Goal: Find specific page/section: Find specific page/section

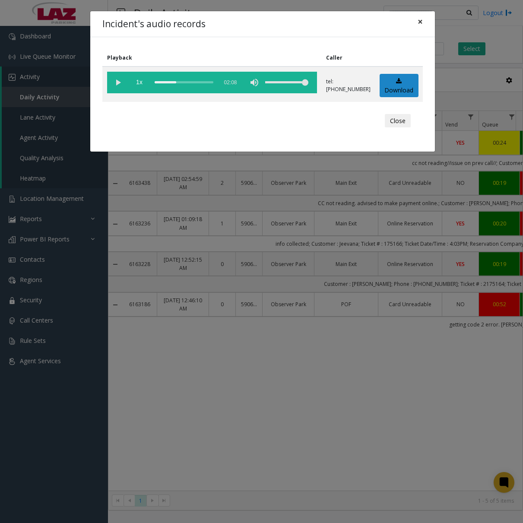
click at [419, 21] on span "×" at bounding box center [420, 22] width 5 height 12
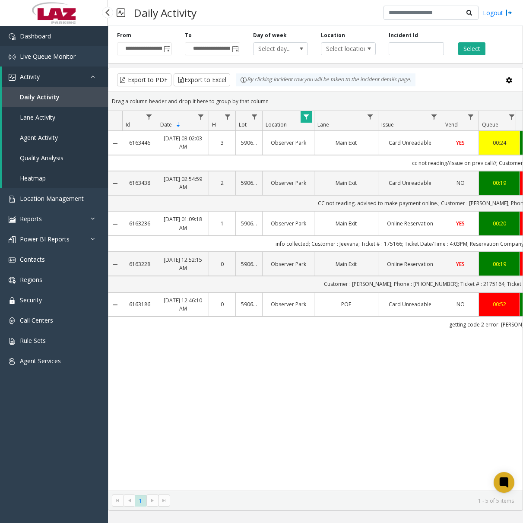
click at [42, 36] on span "Dashboard" at bounding box center [35, 36] width 31 height 8
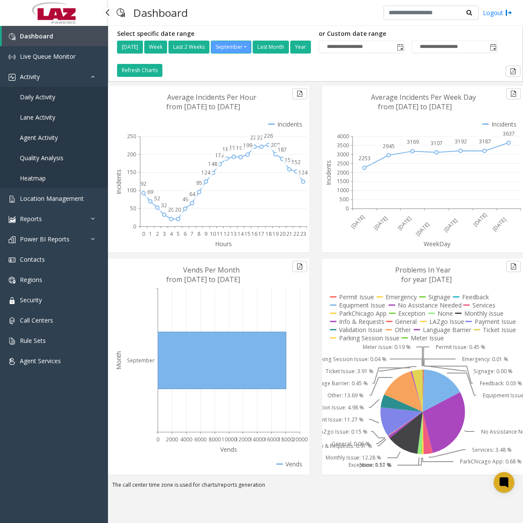
click at [55, 97] on span "Daily Activity" at bounding box center [37, 97] width 35 height 8
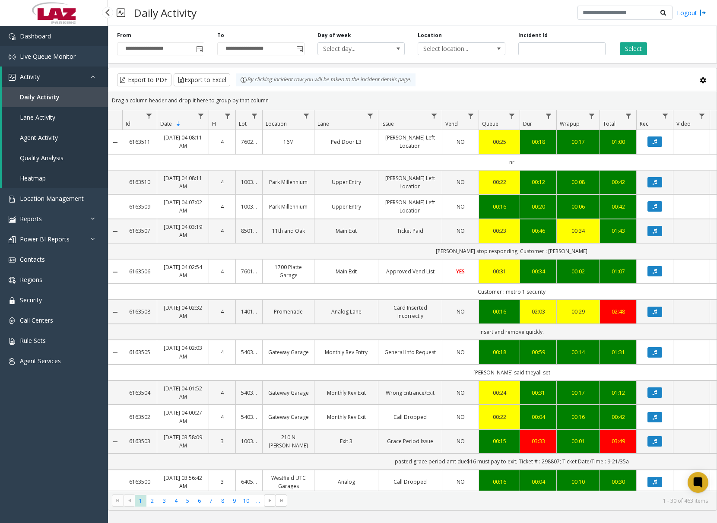
click at [63, 38] on link "Dashboard" at bounding box center [54, 36] width 108 height 20
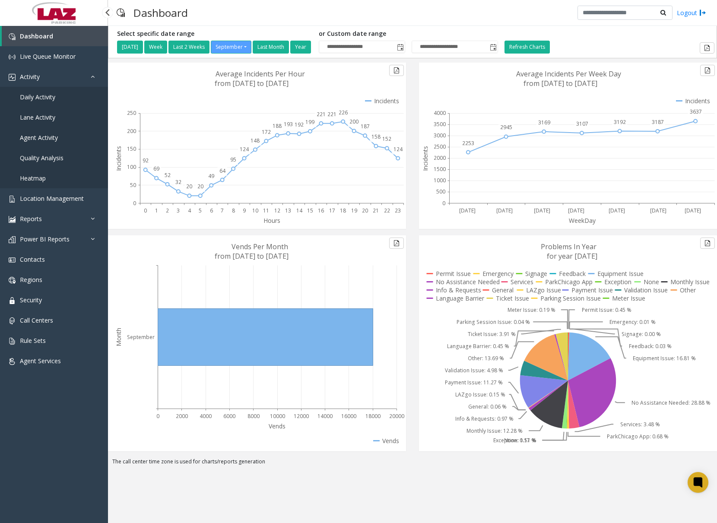
click at [45, 102] on link "Daily Activity" at bounding box center [54, 97] width 108 height 20
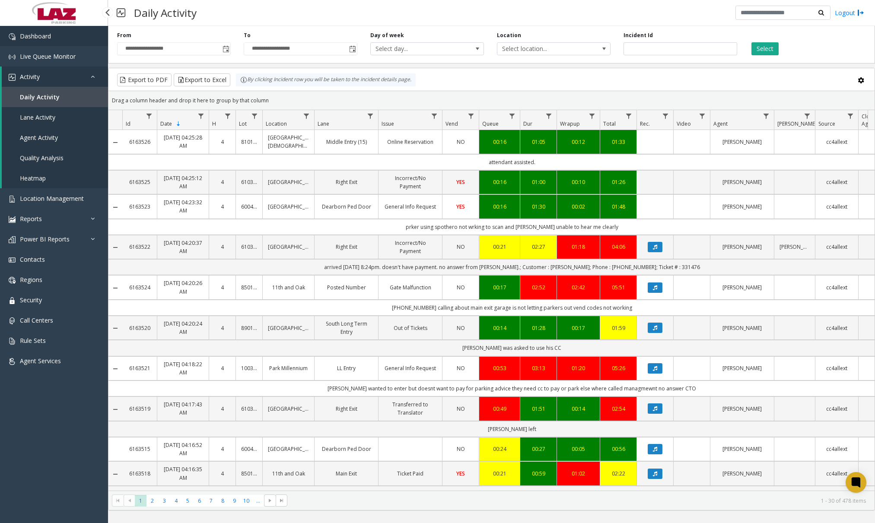
click at [64, 38] on link "Dashboard" at bounding box center [54, 36] width 108 height 20
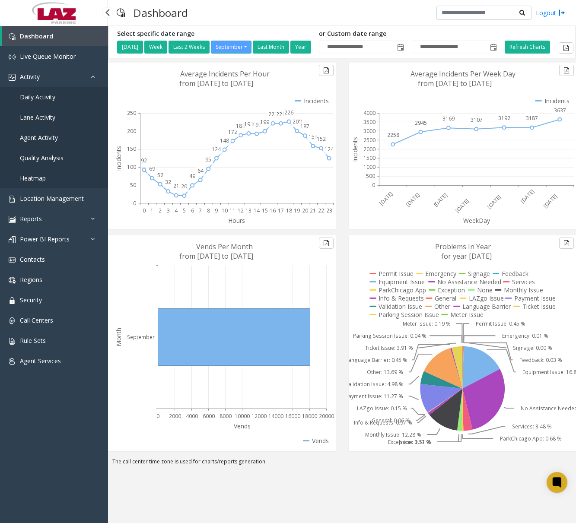
click at [56, 100] on link "Daily Activity" at bounding box center [54, 97] width 108 height 20
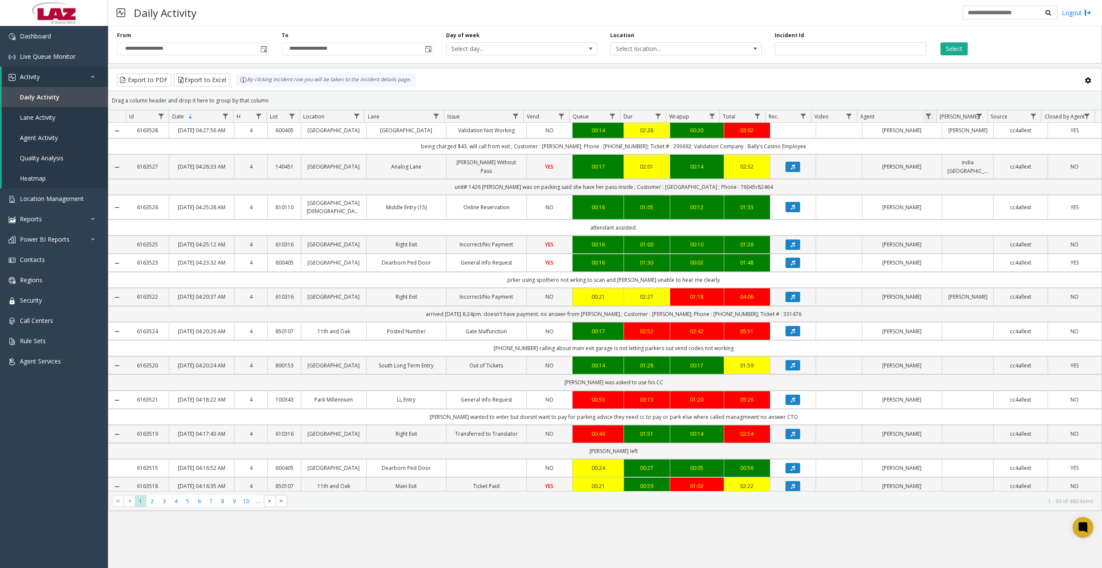
click at [523, 119] on span "Data table" at bounding box center [928, 116] width 7 height 7
click at [523, 149] on input "Agent Filter" at bounding box center [966, 153] width 73 height 15
type input "*****"
click at [523, 236] on button "Filter" at bounding box center [984, 233] width 35 height 19
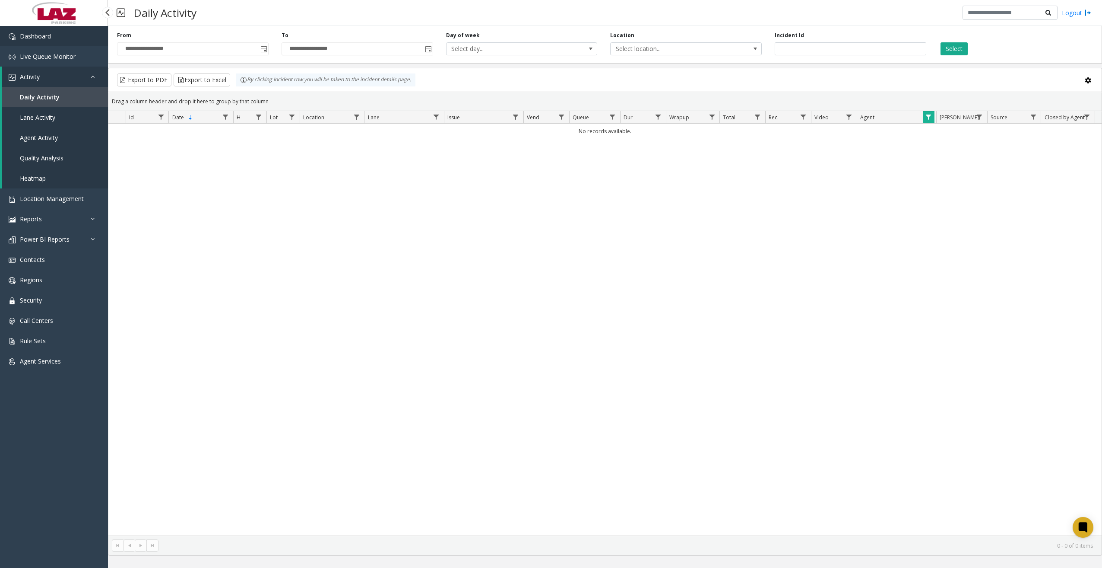
click at [71, 32] on link "Dashboard" at bounding box center [54, 36] width 108 height 20
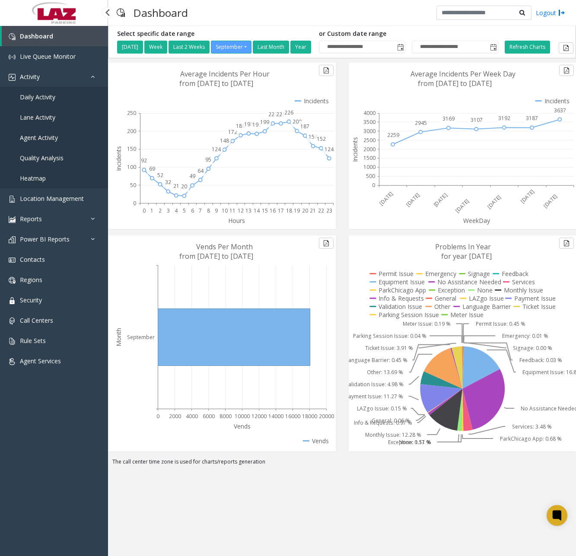
click at [54, 95] on span "Daily Activity" at bounding box center [37, 97] width 35 height 8
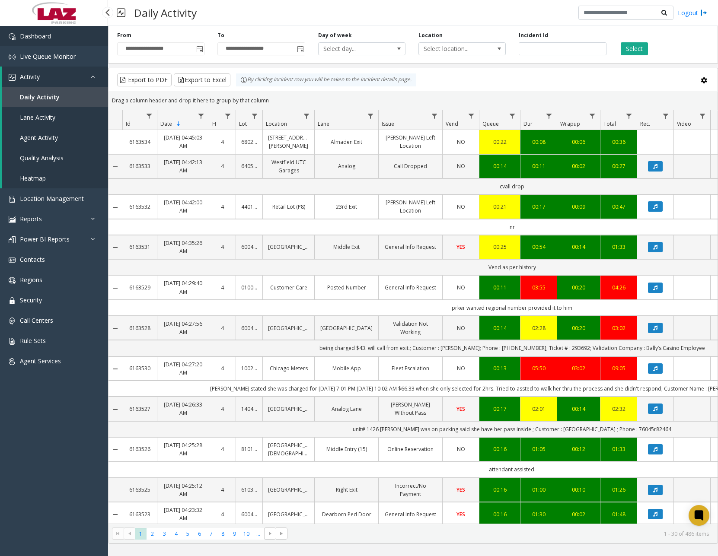
click at [58, 35] on link "Dashboard" at bounding box center [54, 36] width 108 height 20
